Goal: Navigation & Orientation: Find specific page/section

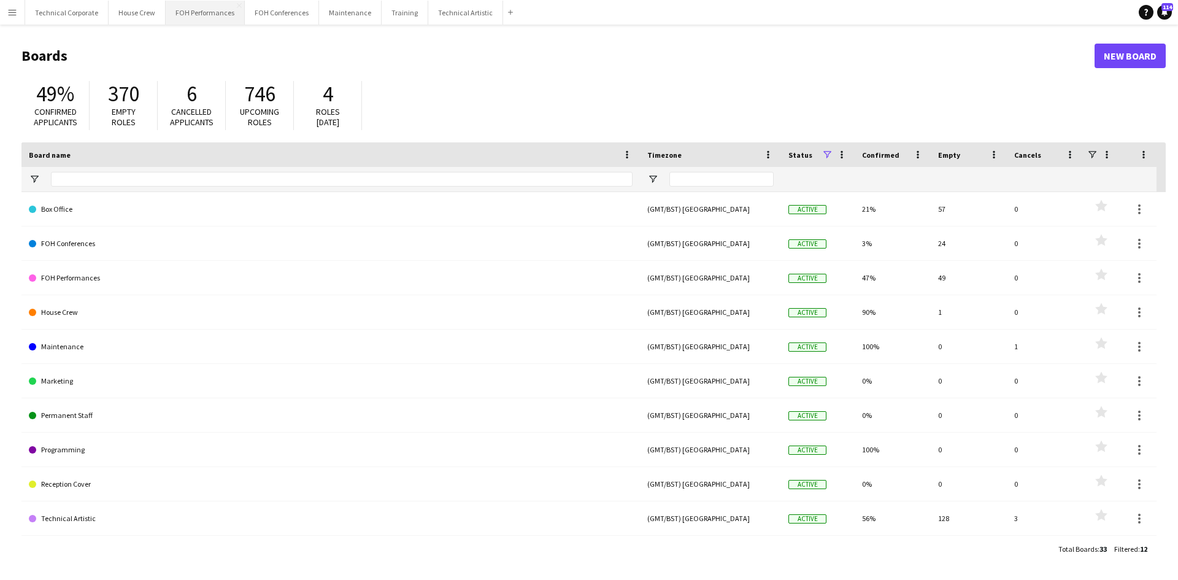
click at [189, 15] on button "FOH Performances Close" at bounding box center [205, 13] width 79 height 24
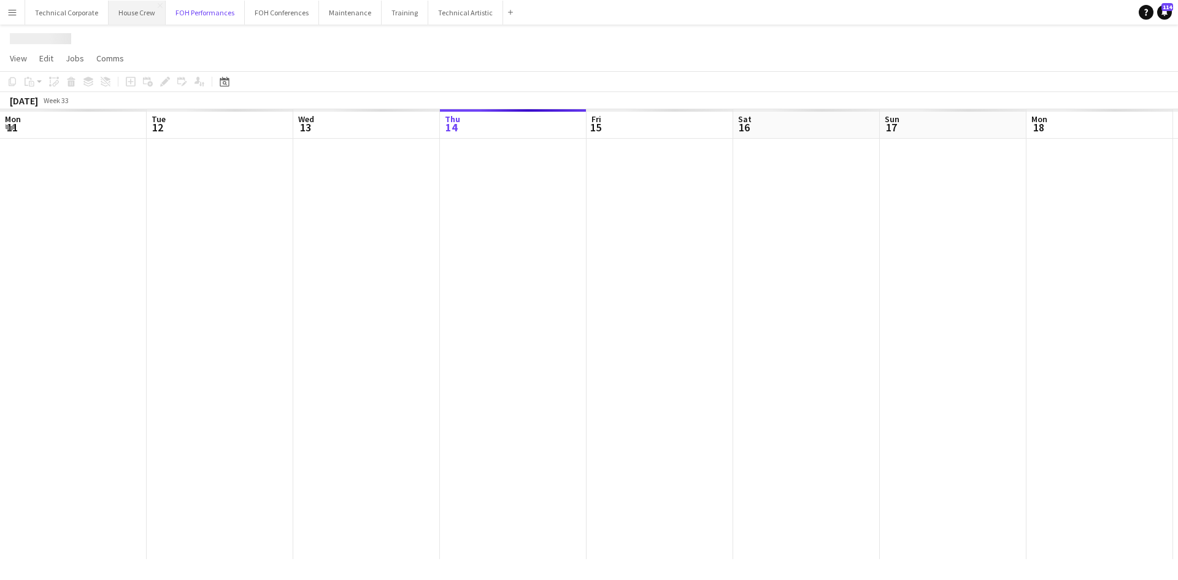
scroll to position [0, 293]
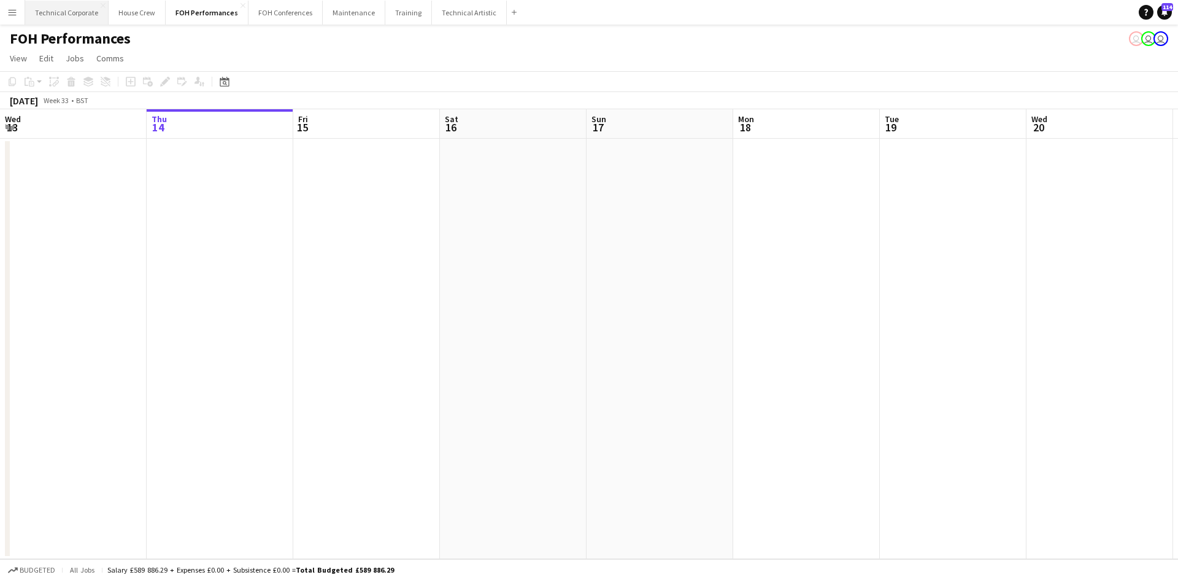
click at [74, 12] on button "Technical Corporate Close" at bounding box center [66, 13] width 83 height 24
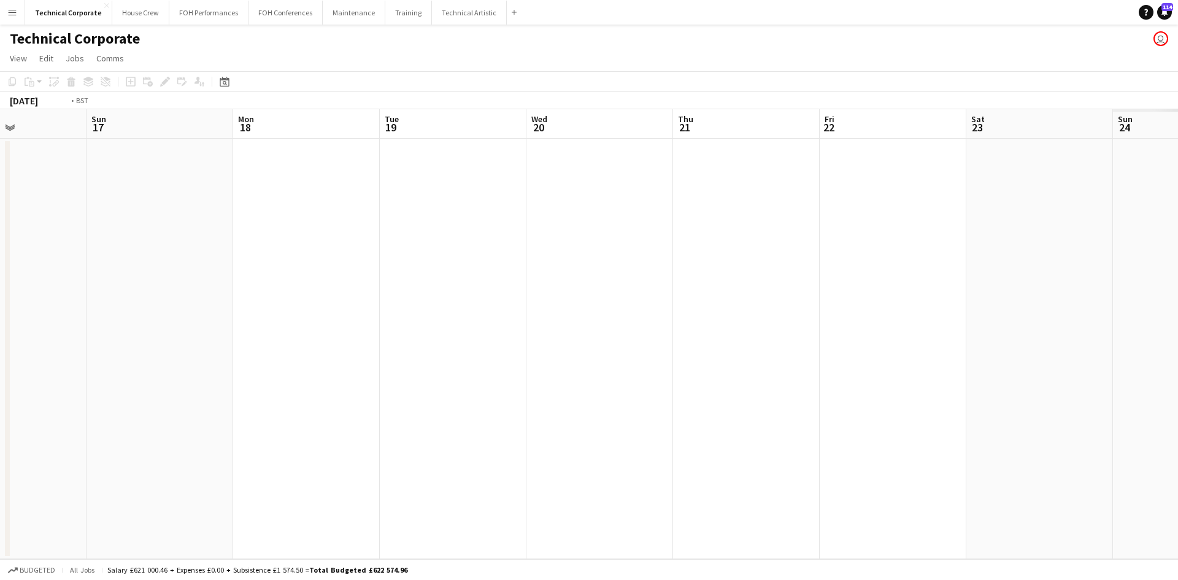
drag, startPoint x: 894, startPoint y: 323, endPoint x: 140, endPoint y: 194, distance: 764.7
click at [126, 197] on app-calendar-viewport "Thu 14 Fri 15 Sat 16 Sun 17 Mon 18 Tue 19 Wed 20 Thu 21 Fri 22 Sat 23 Sun 24 Mo…" at bounding box center [589, 334] width 1178 height 450
click at [347, 367] on app-calendar-viewport "Sat 16 Sun 17 Mon 18 Tue 19 Wed 20 Thu 21 Fri 22 Sat 23 Sun 24 Mon 25 Tue 26 We…" at bounding box center [589, 334] width 1178 height 450
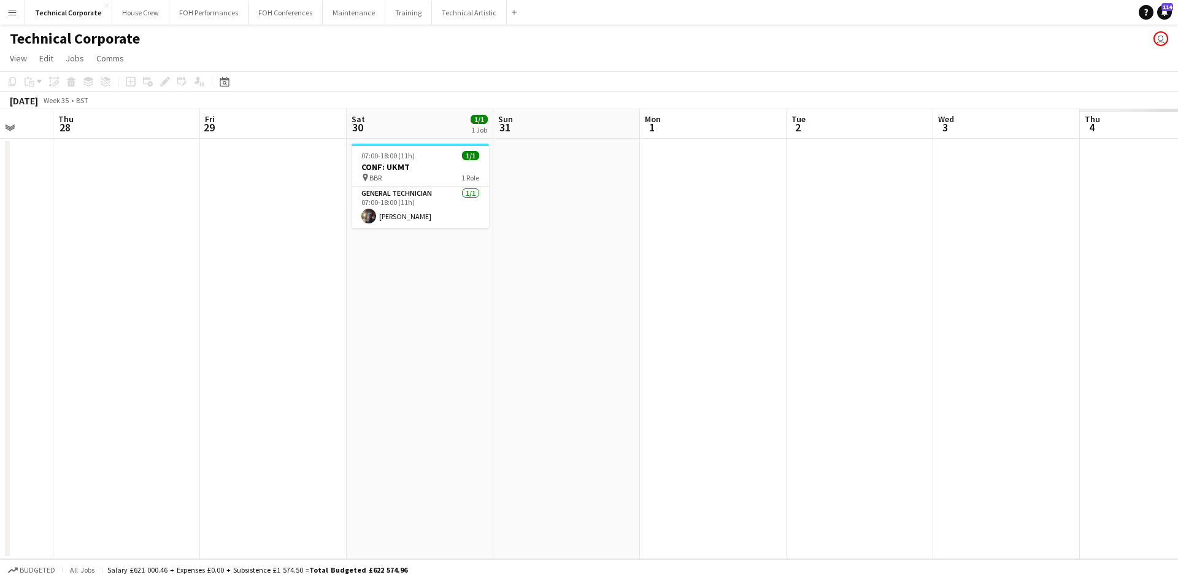
drag, startPoint x: 442, startPoint y: 435, endPoint x: 1152, endPoint y: 466, distance: 710.9
click at [268, 355] on app-calendar-viewport "Mon 25 Tue 26 Wed 27 Thu 28 Fri 29 Sat 30 1/1 1 Job Sun 31 Mon 1 Tue 2 Wed 3 Th…" at bounding box center [589, 334] width 1178 height 450
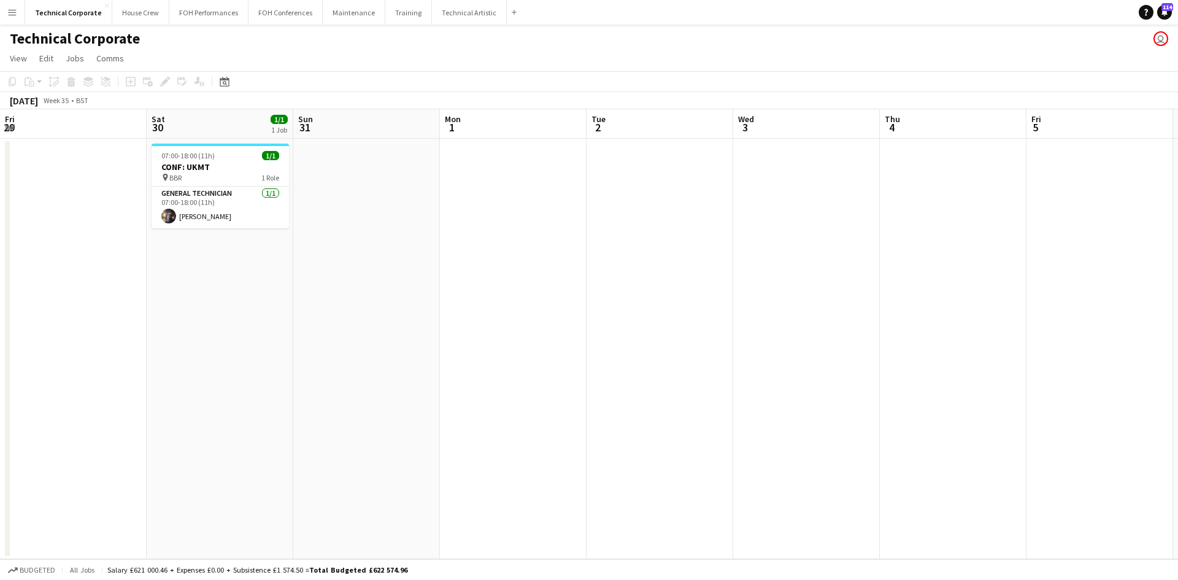
drag, startPoint x: -46, startPoint y: 321, endPoint x: 572, endPoint y: 383, distance: 621.3
click at [0, 320] on html "Menu Boards Boards Boards All jobs Status Workforce Workforce My Workforce Recr…" at bounding box center [589, 290] width 1178 height 580
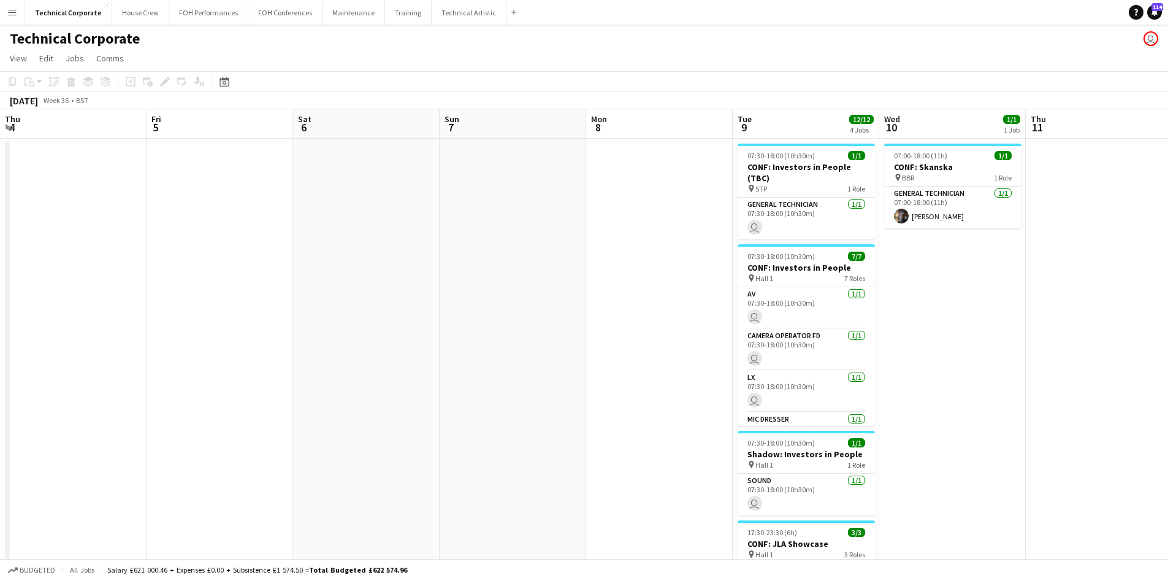
click at [138, 420] on app-calendar-viewport "Tue 2 Wed 3 Thu 4 Fri 5 Sat 6 Sun 7 Mon 8 Tue 9 12/12 4 Jobs Wed 10 1/1 1 Job T…" at bounding box center [584, 418] width 1168 height 618
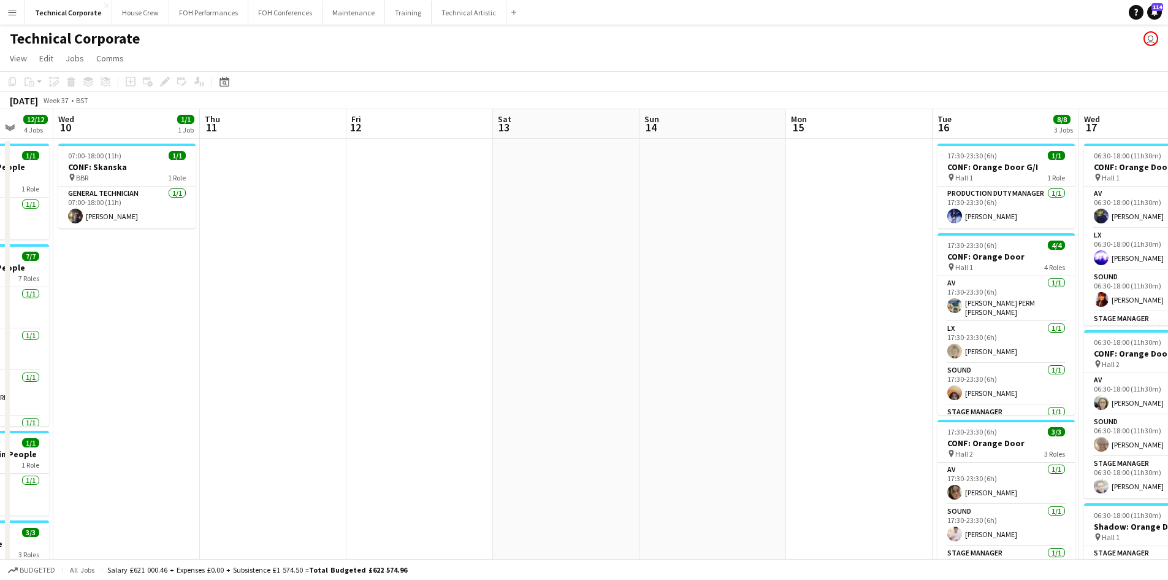
drag, startPoint x: 566, startPoint y: 510, endPoint x: 935, endPoint y: 537, distance: 370.8
click at [188, 426] on app-board "Technical Corporate user View Day view expanded Day view collapsed Month view D…" at bounding box center [584, 441] width 1168 height 833
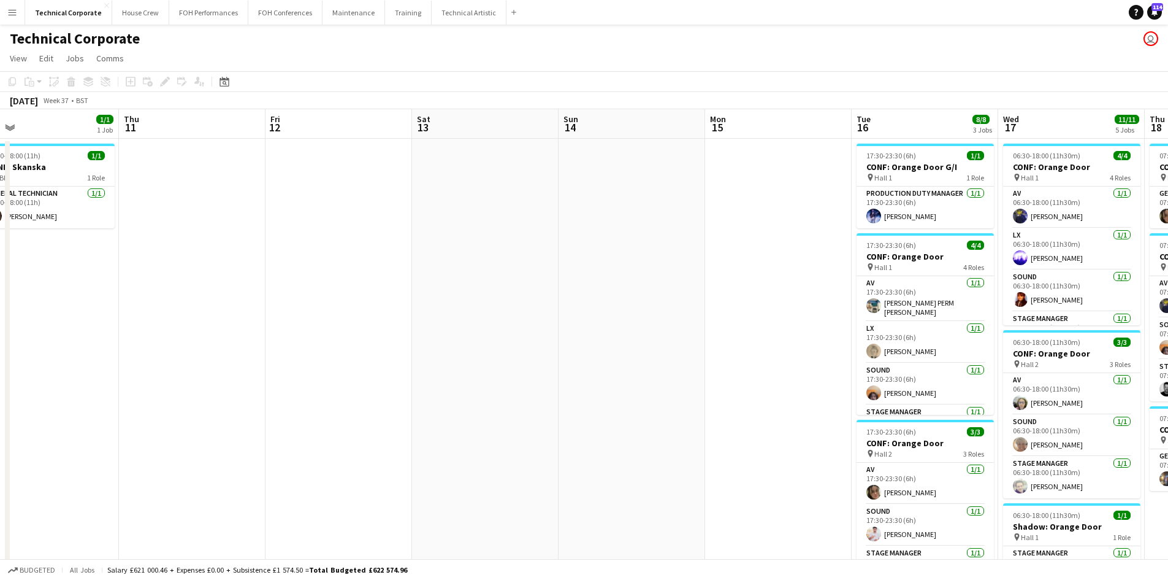
drag, startPoint x: 1140, startPoint y: 536, endPoint x: 473, endPoint y: 454, distance: 672.3
click at [473, 454] on app-calendar-viewport "Sun 7 Mon 8 Tue 9 12/12 4 Jobs Wed 10 1/1 1 Job Thu 11 Fri 12 Sat 13 Sun 14 Mon…" at bounding box center [584, 472] width 1168 height 727
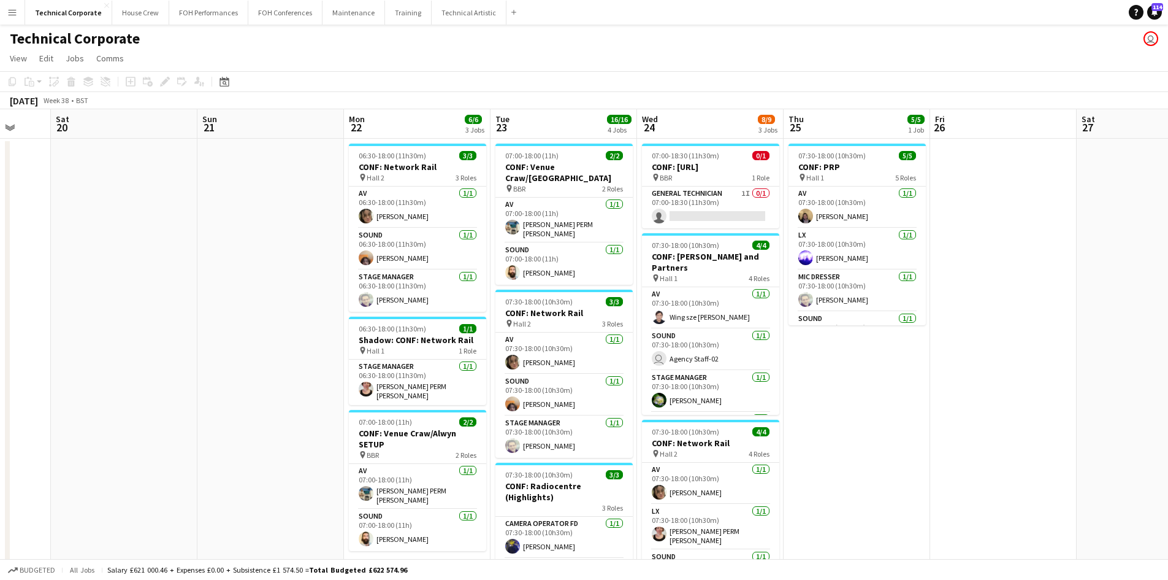
drag, startPoint x: 1141, startPoint y: 424, endPoint x: 343, endPoint y: 358, distance: 800.1
click at [343, 358] on app-calendar-viewport "Wed 17 11/11 5 Jobs Thu 18 5/5 3 Jobs Fri 19 Sat 20 Sun 21 Mon 22 6/6 3 Jobs Tu…" at bounding box center [584, 480] width 1168 height 743
click at [916, 414] on app-date-cell "07:30-18:00 (10h30m) 5/5 CONF: PRP pin Hall 1 5 Roles AV [DATE] 07:30-18:00 (10…" at bounding box center [856, 495] width 147 height 713
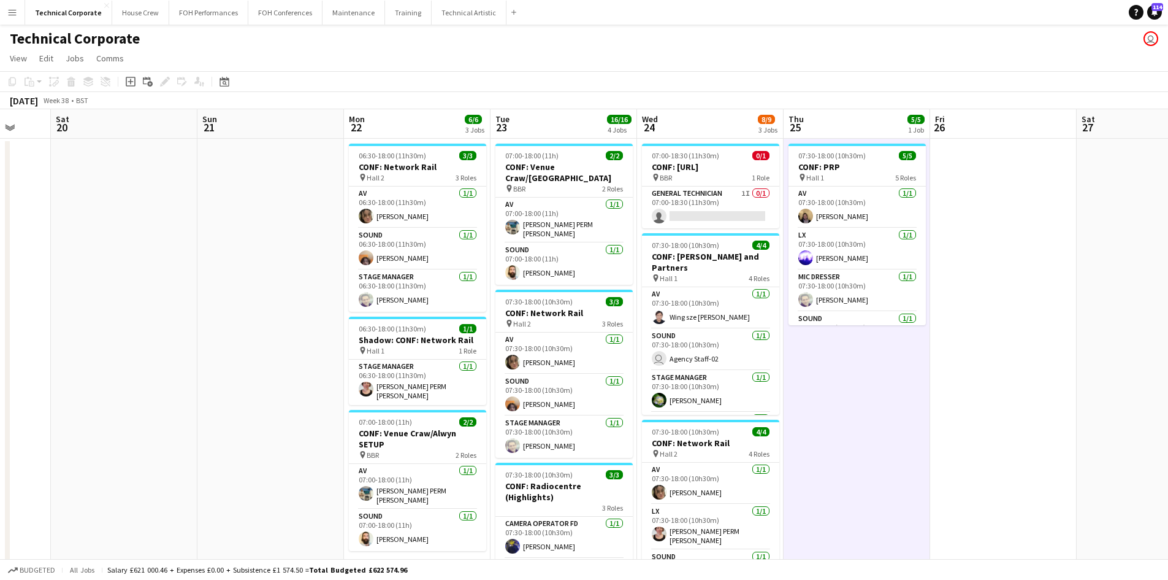
click at [898, 415] on app-date-cell "07:30-18:00 (10h30m) 5/5 CONF: PRP pin Hall 1 5 Roles AV [DATE] 07:30-18:00 (10…" at bounding box center [857, 495] width 147 height 713
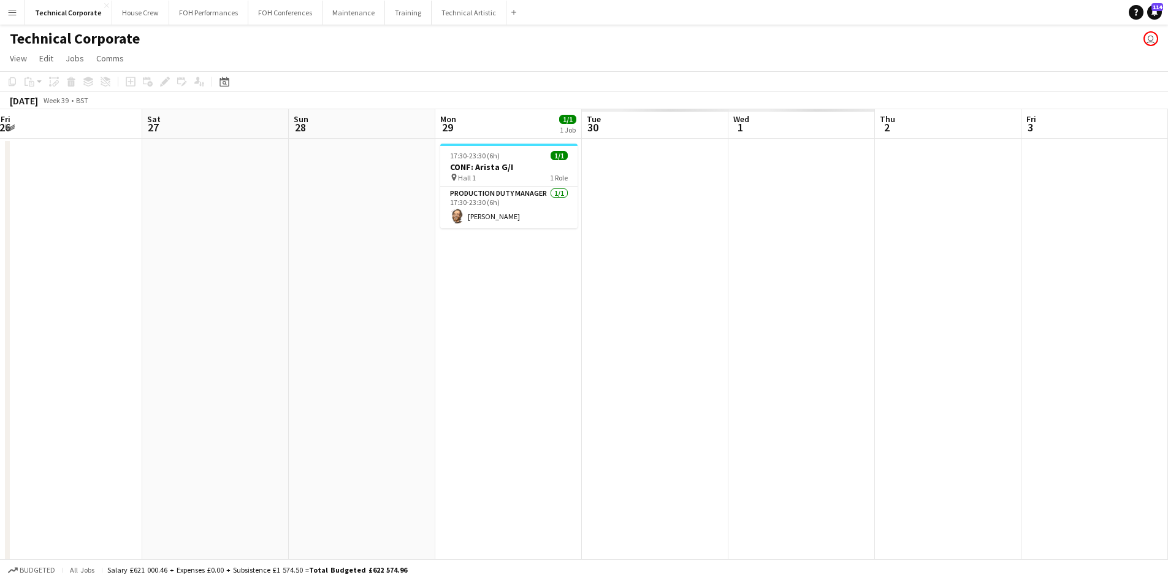
drag, startPoint x: 852, startPoint y: 388, endPoint x: 184, endPoint y: 255, distance: 680.9
click at [34, 264] on app-calendar-viewport "Sun 21 Mon 22 6/6 3 Jobs Tue 23 16/16 4 Jobs Wed 24 8/9 3 Jobs Thu 25 5/5 1 Job…" at bounding box center [584, 480] width 1168 height 743
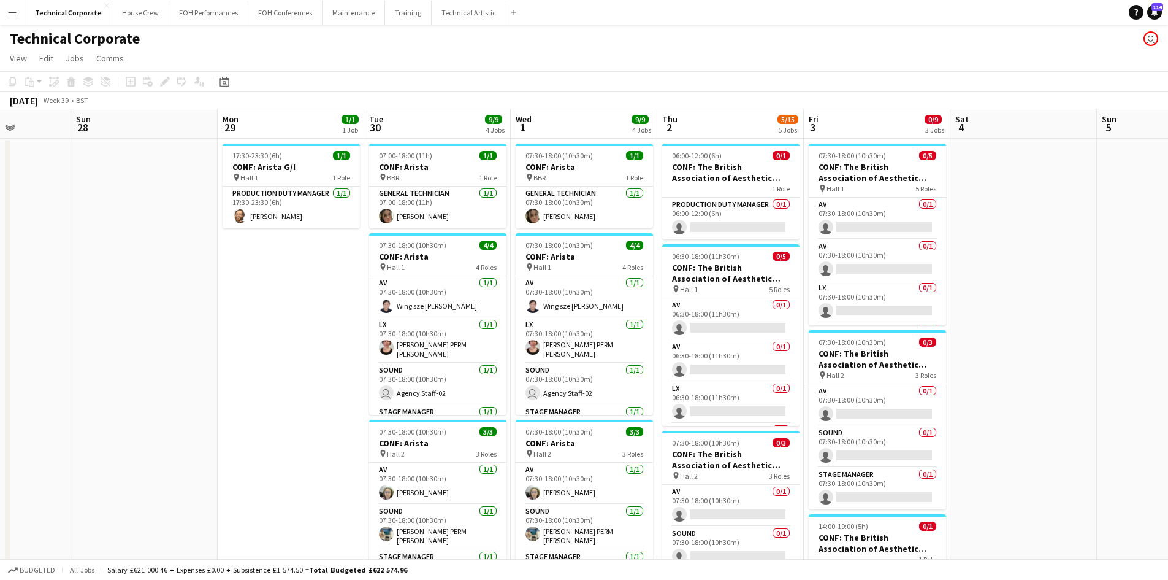
drag, startPoint x: 843, startPoint y: 414, endPoint x: 263, endPoint y: 320, distance: 587.8
click at [250, 325] on app-calendar-viewport "Wed 24 8/9 3 Jobs Thu 25 5/5 1 Job Fri 26 Sat 27 Sun 28 Mon 29 1/1 1 Job Tue 30…" at bounding box center [584, 537] width 1168 height 857
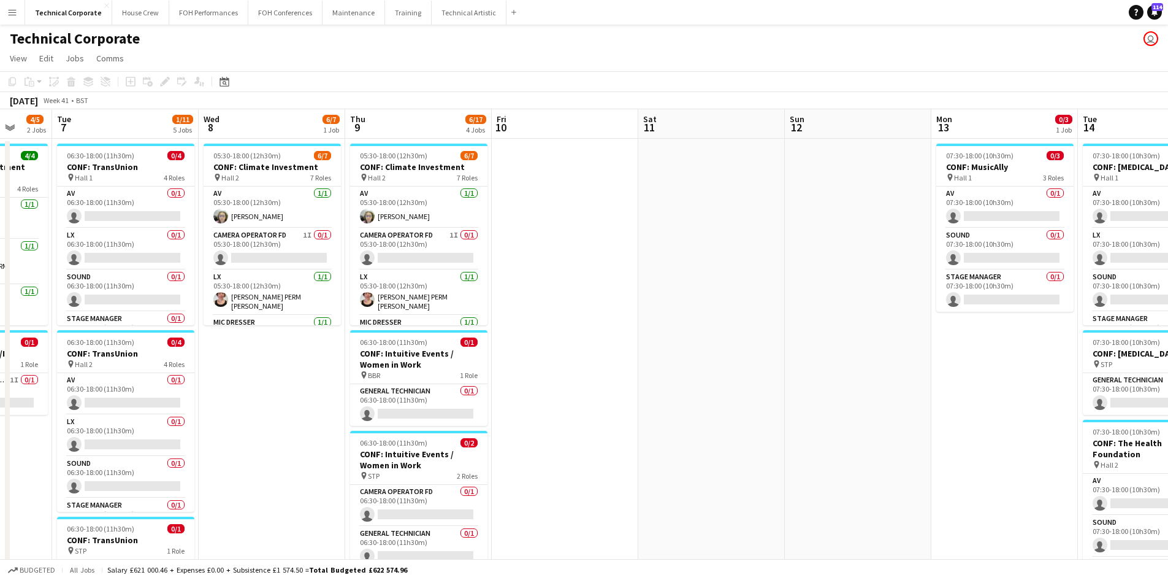
click at [0, 232] on html "Menu Boards Boards Boards All jobs Status Workforce Workforce My Workforce Recr…" at bounding box center [584, 493] width 1168 height 987
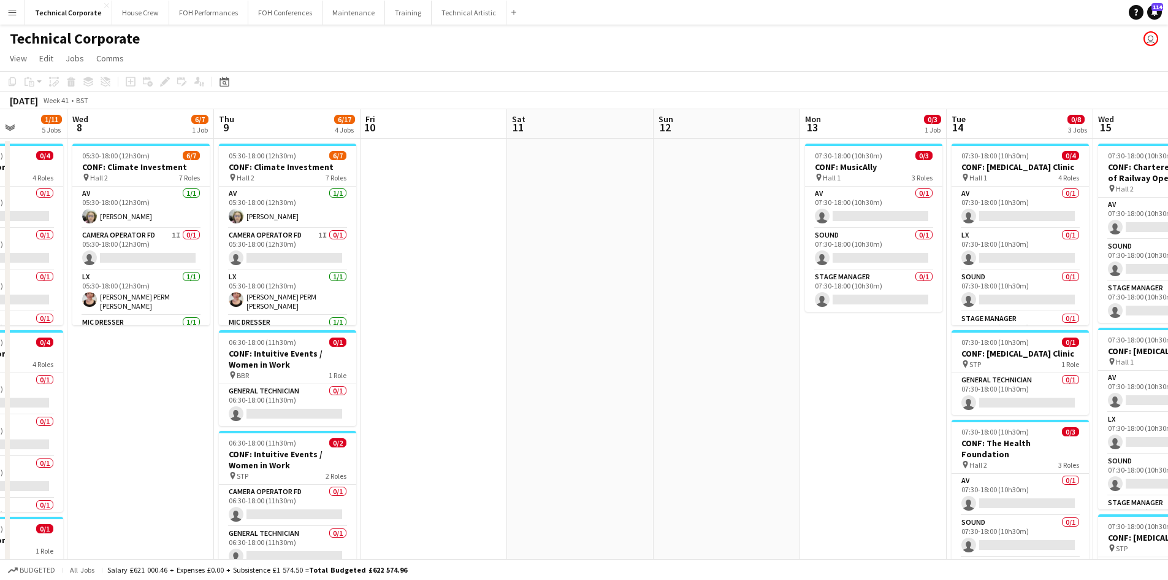
scroll to position [0, 348]
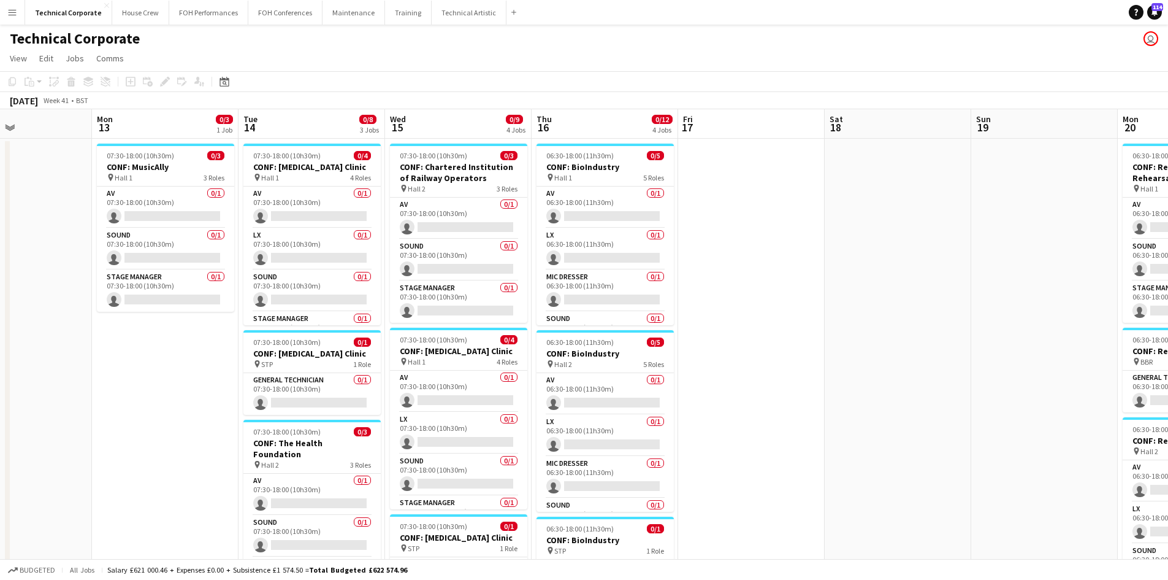
drag, startPoint x: 927, startPoint y: 399, endPoint x: 173, endPoint y: 304, distance: 759.7
click at [173, 304] on app-calendar-viewport "Fri 10 Sat 11 Sun 12 Mon 13 0/3 1 Job Tue 14 0/8 3 Jobs Wed 15 0/9 4 Jobs Thu 1…" at bounding box center [584, 537] width 1168 height 857
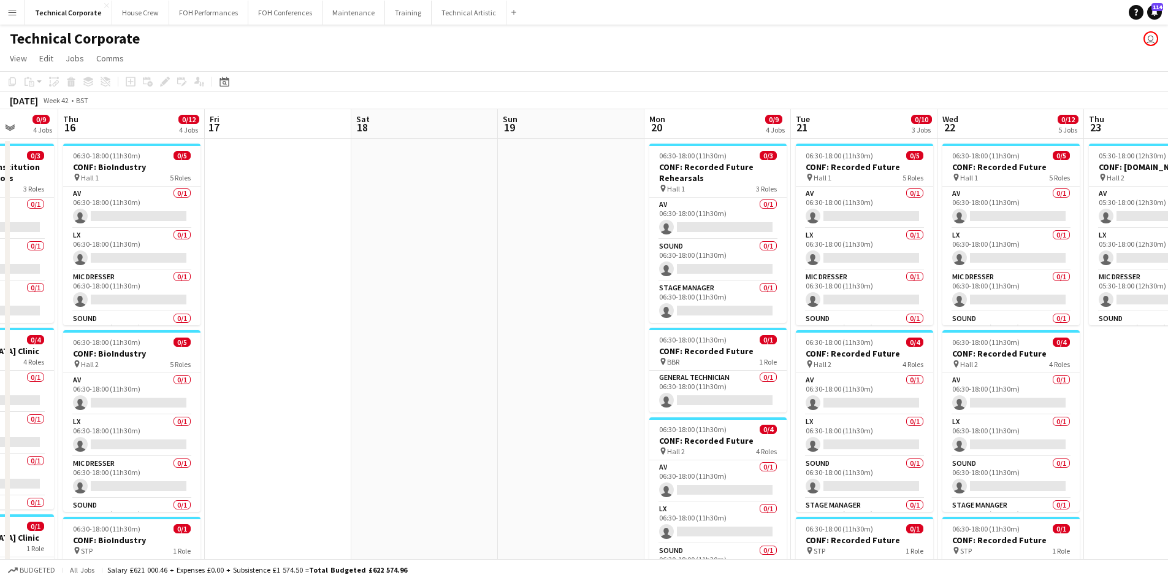
scroll to position [0, 442]
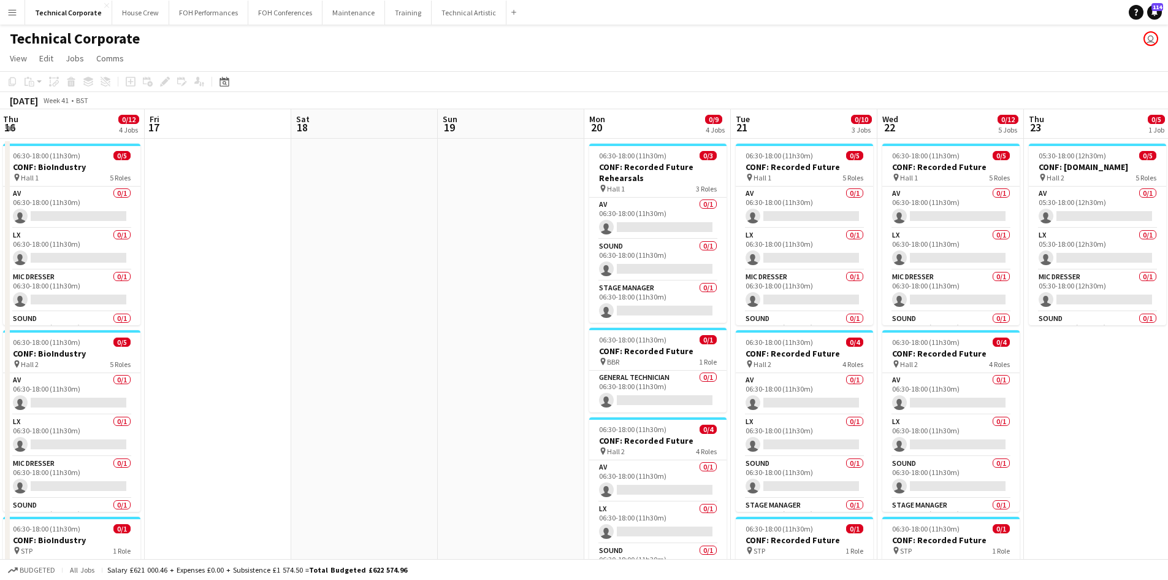
drag, startPoint x: 842, startPoint y: 335, endPoint x: 533, endPoint y: 335, distance: 309.1
click at [533, 335] on app-calendar-viewport "Mon 13 0/3 1 Job Tue 14 0/8 3 Jobs Wed 15 0/9 4 Jobs Thu 16 0/12 4 Jobs Fri 17 …" at bounding box center [584, 537] width 1168 height 857
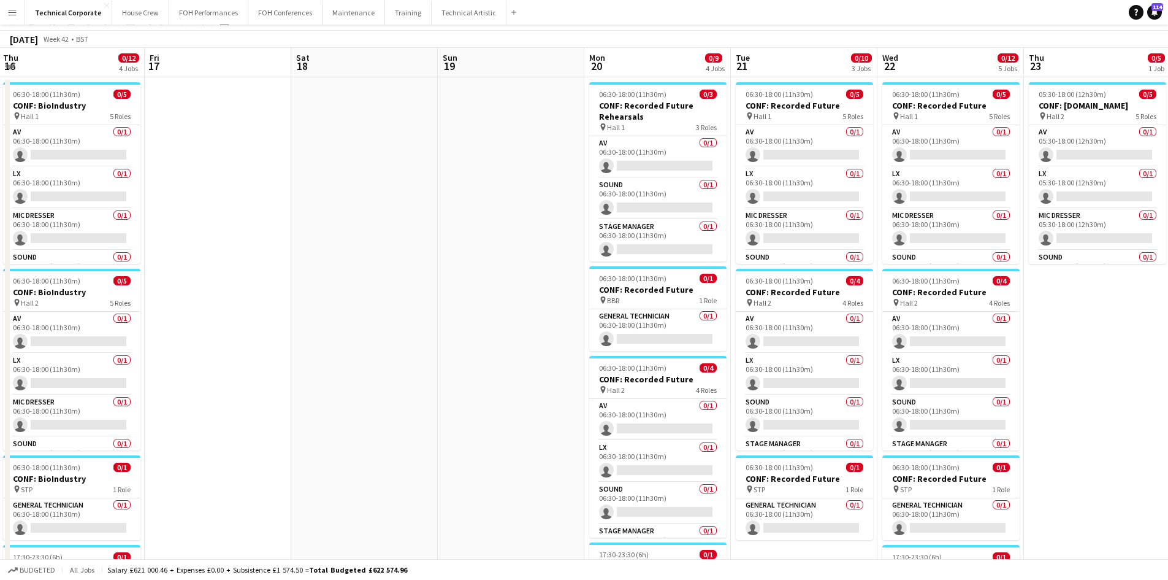
click at [530, 439] on app-date-cell at bounding box center [511, 490] width 147 height 827
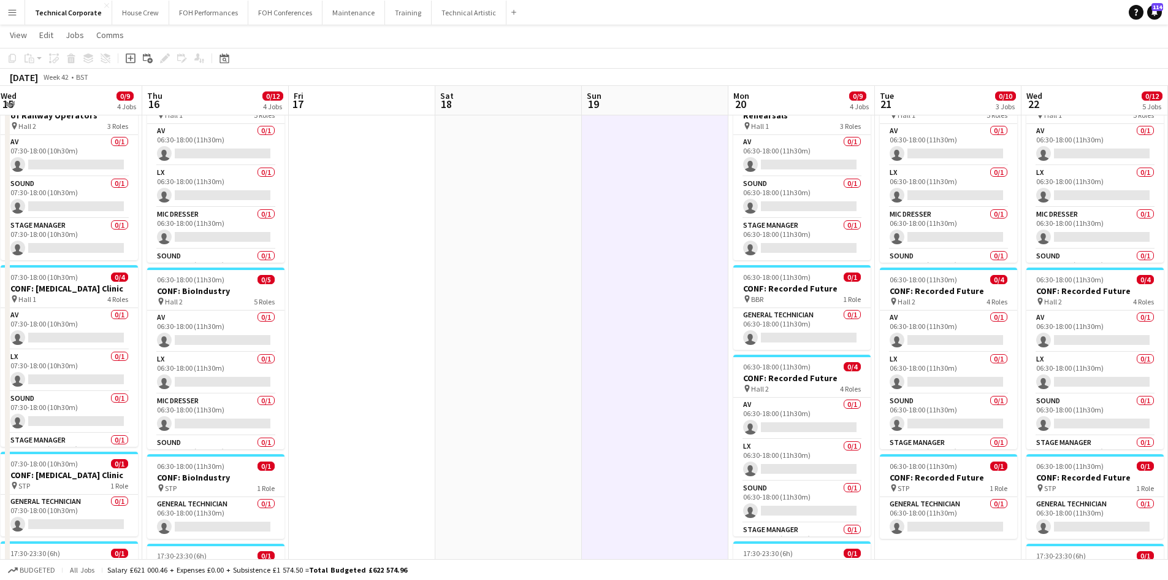
scroll to position [0, 285]
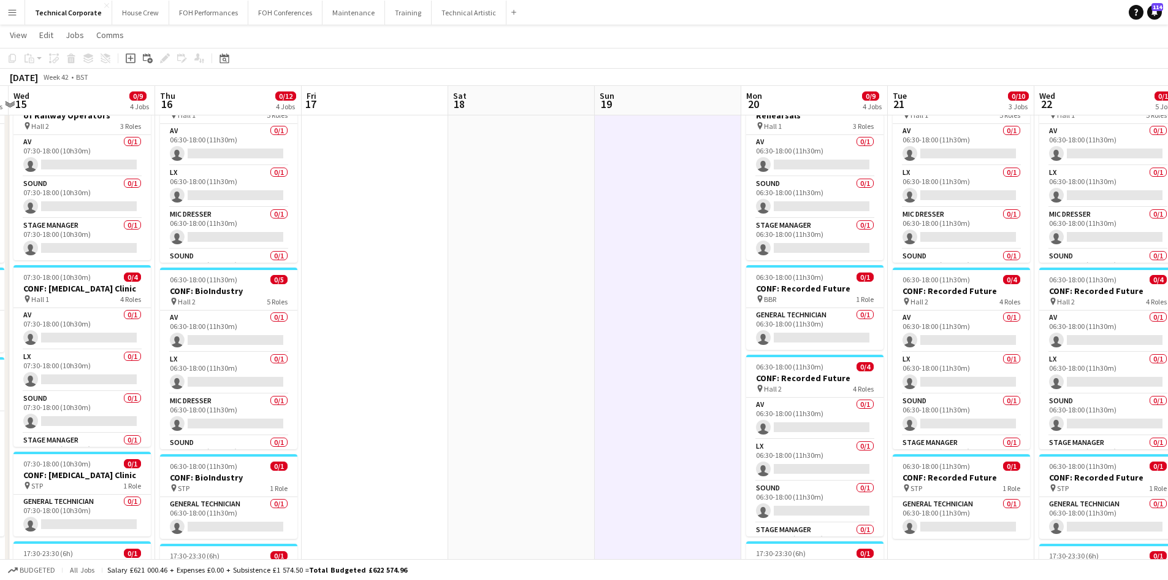
click at [584, 567] on div "Budgeted All jobs Salary £621 000.46 + Expenses £0.00 + Subsistence £1 574.50 =…" at bounding box center [584, 569] width 1168 height 21
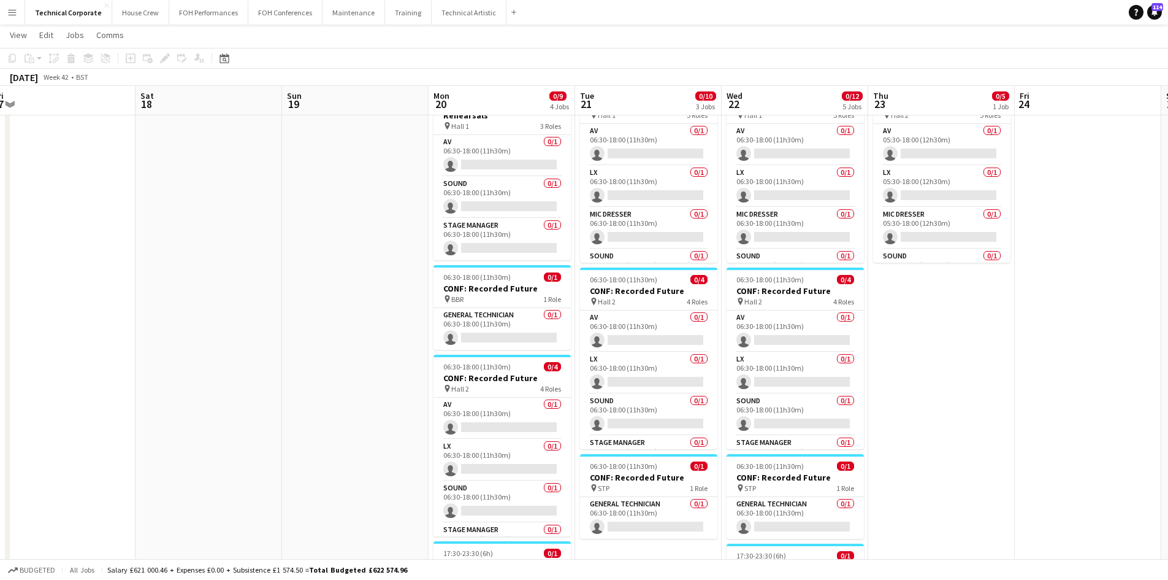
drag, startPoint x: 413, startPoint y: 424, endPoint x: 313, endPoint y: 377, distance: 111.1
click at [313, 377] on app-calendar-viewport "Tue 14 0/8 3 Jobs Wed 15 0/9 4 Jobs Thu 16 0/12 4 Jobs Fri 17 Sat 18 Sun 19 Mon…" at bounding box center [584, 445] width 1168 height 917
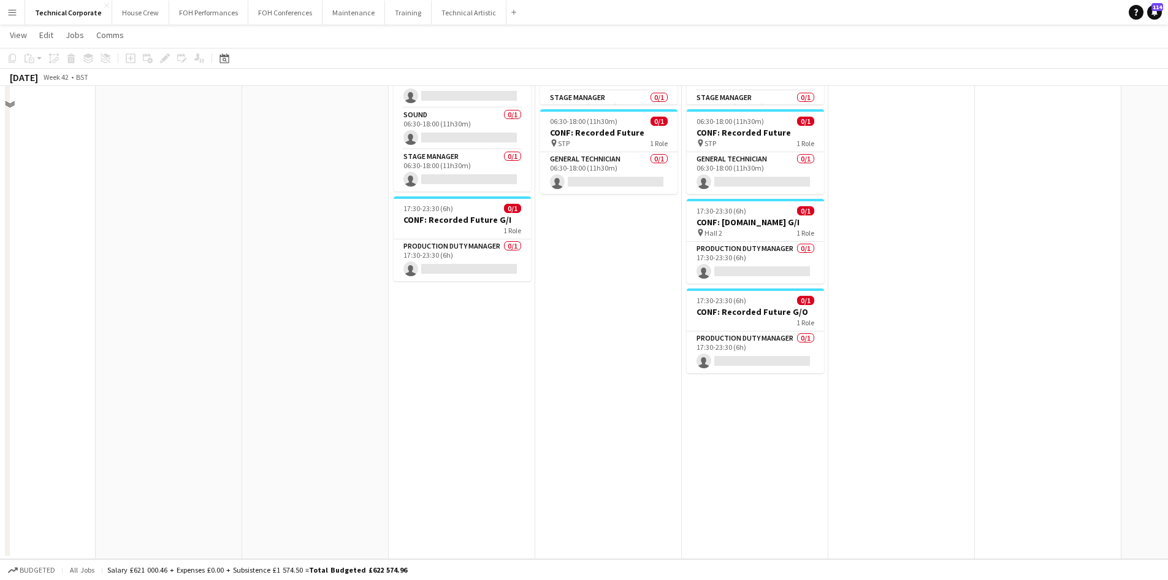
scroll to position [0, 0]
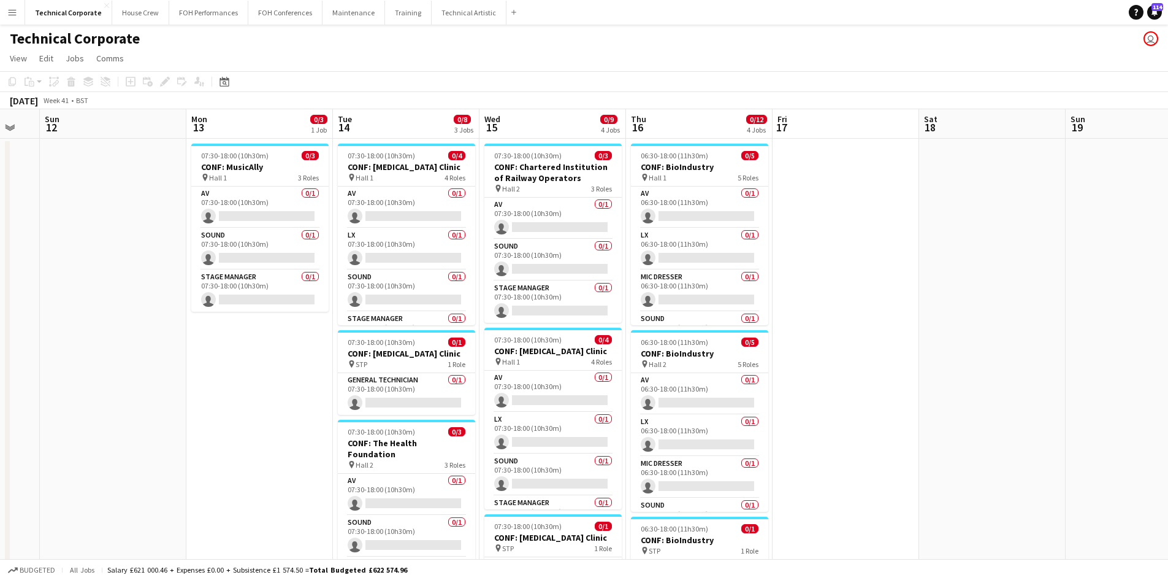
drag, startPoint x: 164, startPoint y: 235, endPoint x: 1087, endPoint y: 188, distance: 924.3
click at [1094, 188] on app-calendar-viewport "Fri 10 Sat 11 Sun 12 Mon 13 0/3 1 Job Tue 14 0/8 3 Jobs Wed 15 0/9 4 Jobs Thu 1…" at bounding box center [584, 537] width 1168 height 857
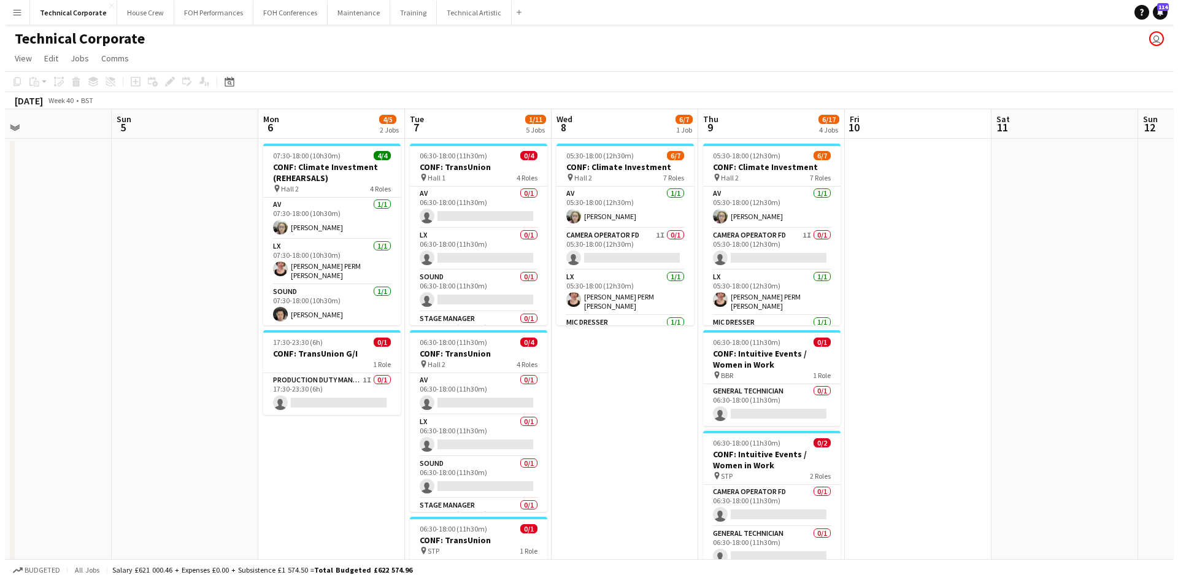
scroll to position [0, 377]
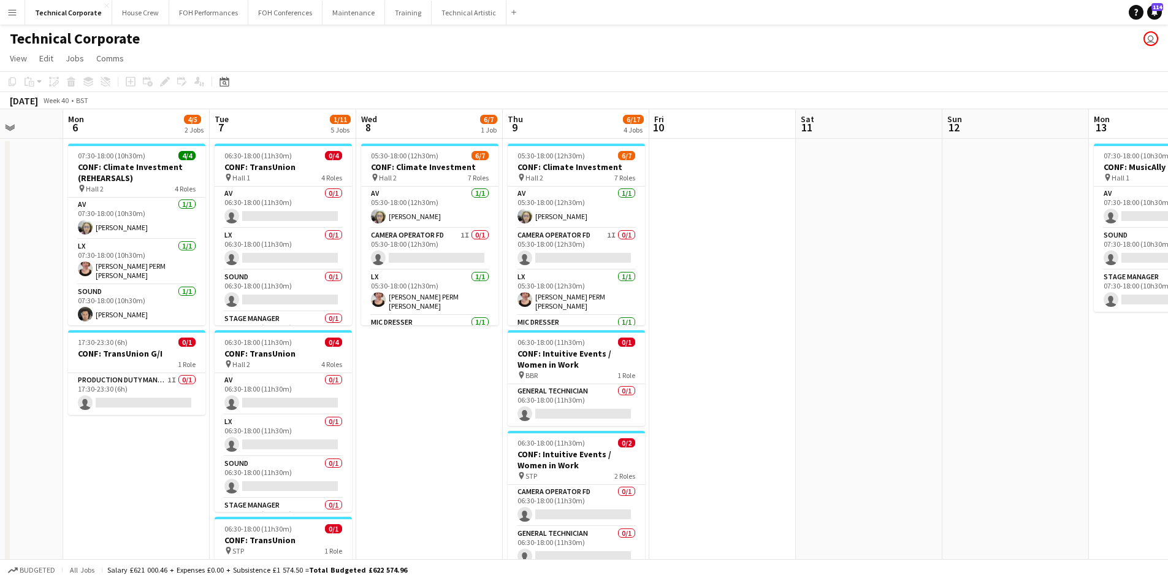
drag, startPoint x: 157, startPoint y: 255, endPoint x: 999, endPoint y: 214, distance: 842.5
click at [999, 214] on app-calendar-viewport "Fri 3 0/9 3 Jobs Sat 4 Sun 5 Mon 6 4/5 2 Jobs Tue 7 1/11 5 Jobs Wed 8 6/7 1 Job…" at bounding box center [584, 537] width 1168 height 857
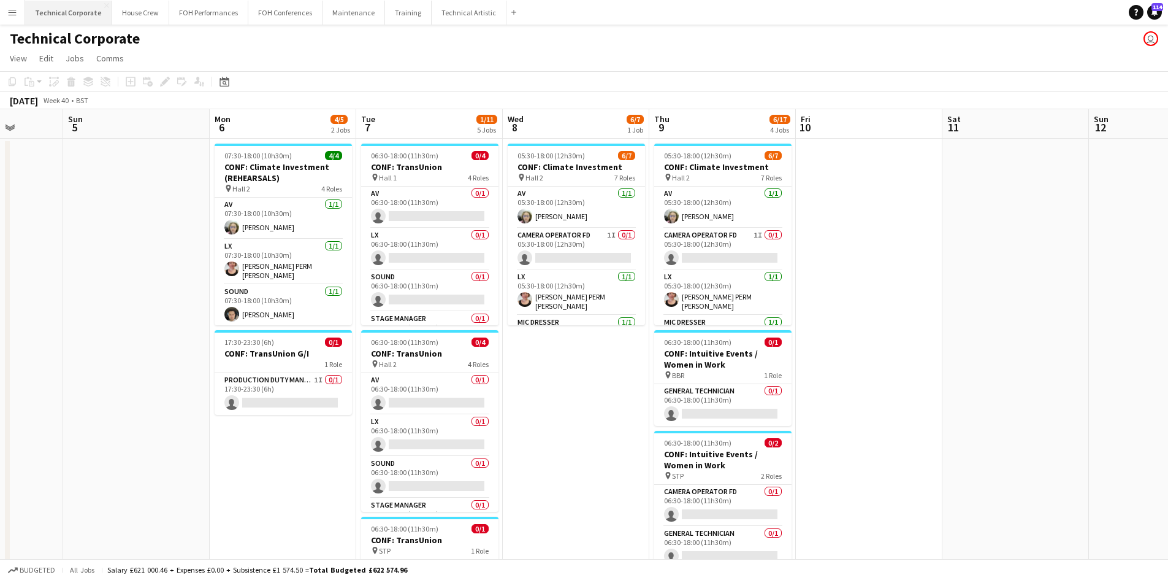
click at [69, 18] on button "Technical Corporate Close" at bounding box center [68, 13] width 87 height 24
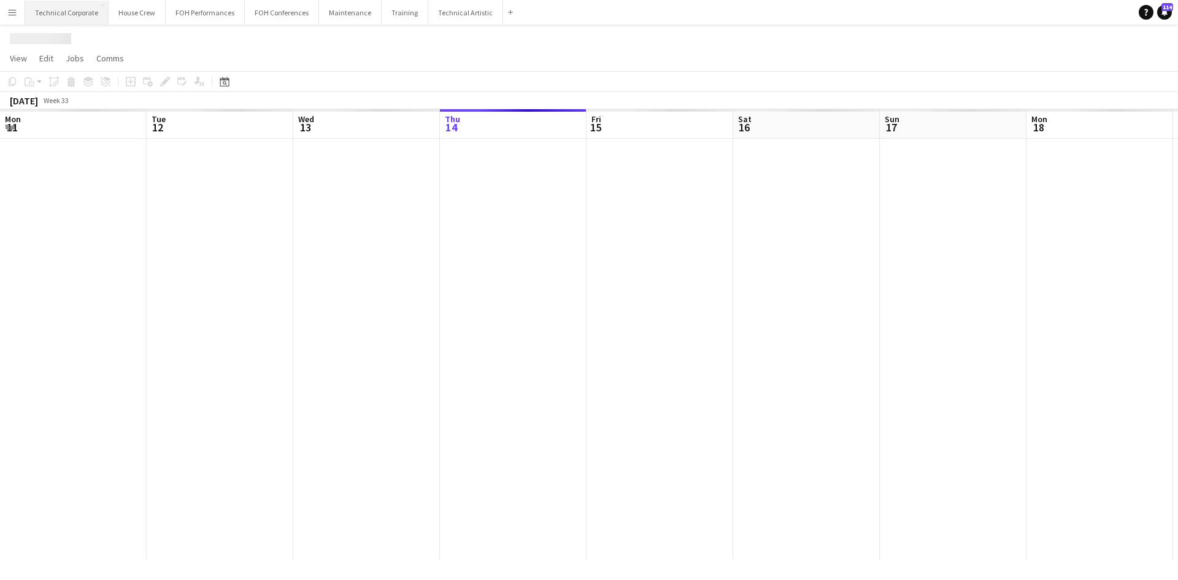
scroll to position [0, 293]
